Goal: Task Accomplishment & Management: Complete application form

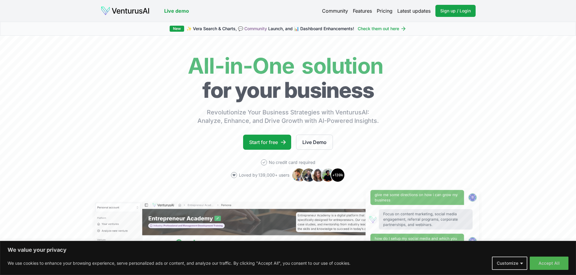
click at [386, 9] on link "Pricing" at bounding box center [384, 10] width 16 height 7
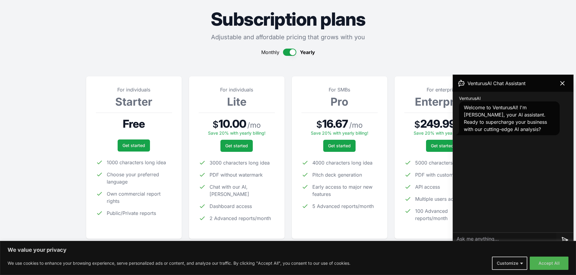
scroll to position [60, 0]
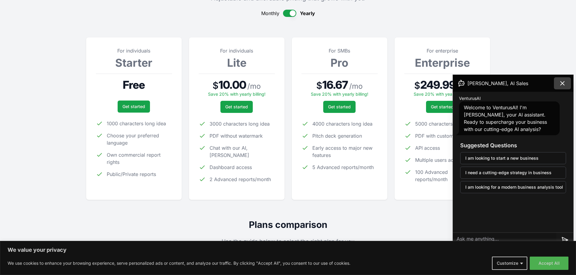
click at [563, 82] on icon at bounding box center [562, 84] width 4 height 4
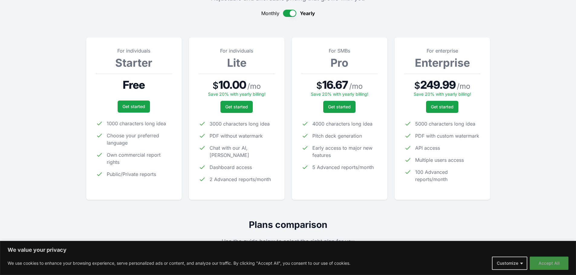
click at [546, 263] on button "Accept All" at bounding box center [548, 263] width 39 height 13
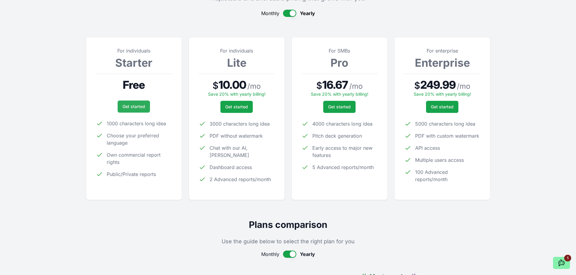
click at [137, 110] on link "Get started" at bounding box center [134, 107] width 32 height 12
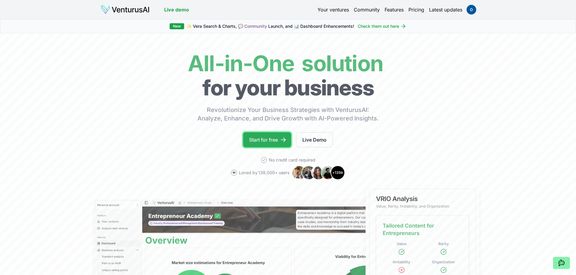
drag, startPoint x: 0, startPoint y: 0, endPoint x: 267, endPoint y: 140, distance: 301.8
click at [267, 140] on link "Start for free" at bounding box center [267, 139] width 48 height 15
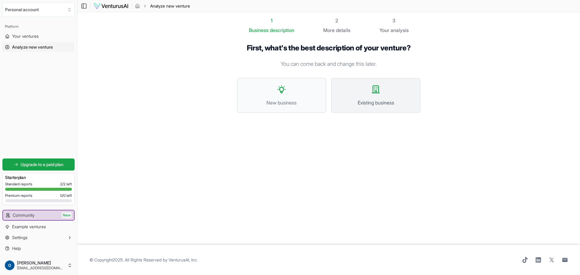
click at [378, 98] on button "Existing business" at bounding box center [375, 95] width 89 height 35
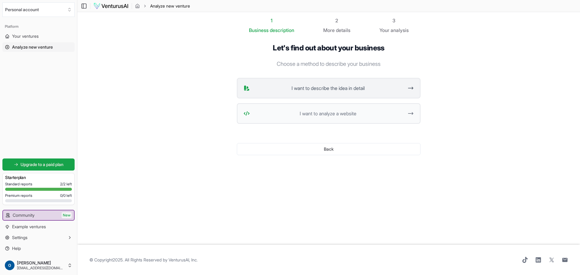
click at [345, 88] on span "I want to describe the idea in detail" at bounding box center [327, 88] width 151 height 7
